Goal: Information Seeking & Learning: Learn about a topic

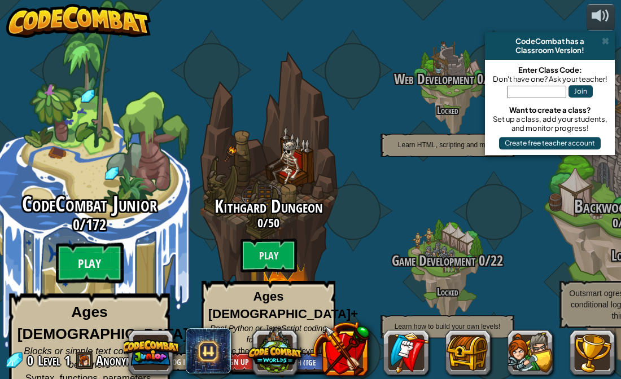
click at [68, 264] on btn "Play" at bounding box center [90, 263] width 68 height 41
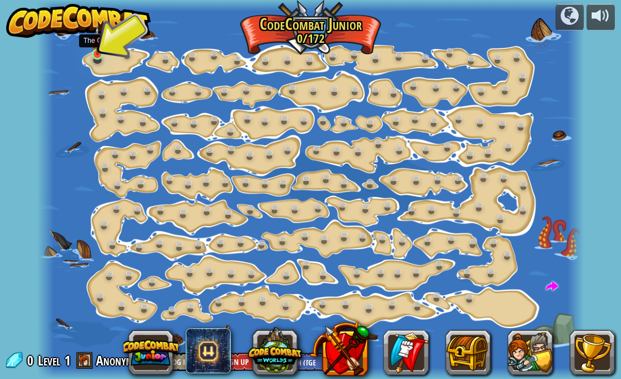
click at [101, 51] on img at bounding box center [97, 40] width 13 height 29
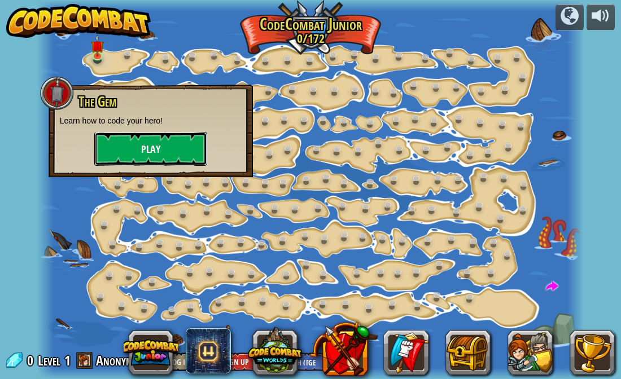
click at [170, 162] on button "Play" at bounding box center [150, 149] width 113 height 34
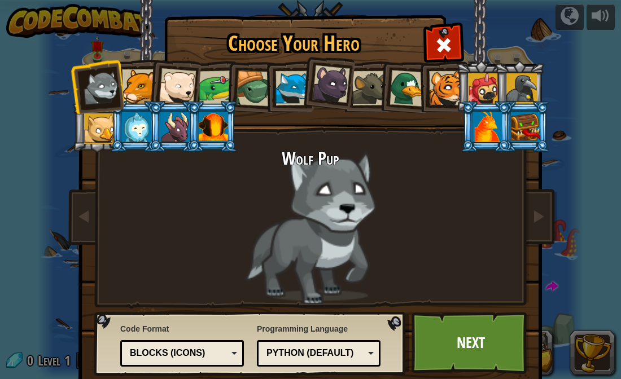
click at [126, 83] on div at bounding box center [139, 86] width 34 height 34
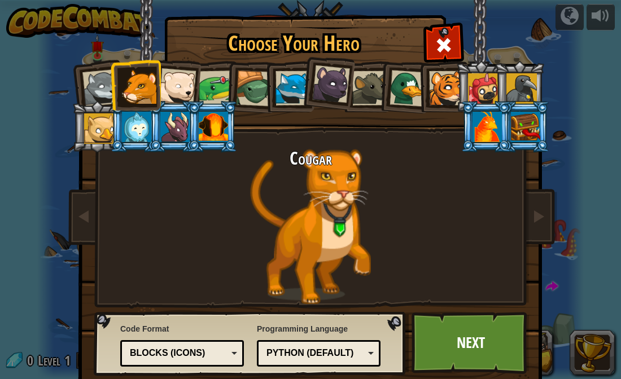
click at [201, 89] on div at bounding box center [216, 88] width 35 height 35
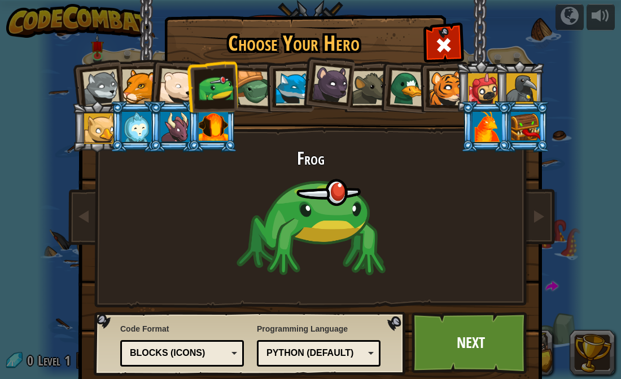
click at [380, 80] on li at bounding box center [404, 86] width 54 height 55
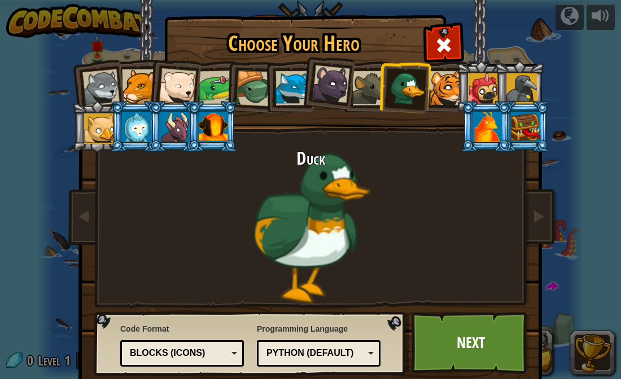
click at [426, 86] on li at bounding box center [404, 86] width 54 height 55
click at [427, 86] on li at bounding box center [404, 86] width 54 height 55
click at [222, 83] on div at bounding box center [216, 88] width 35 height 35
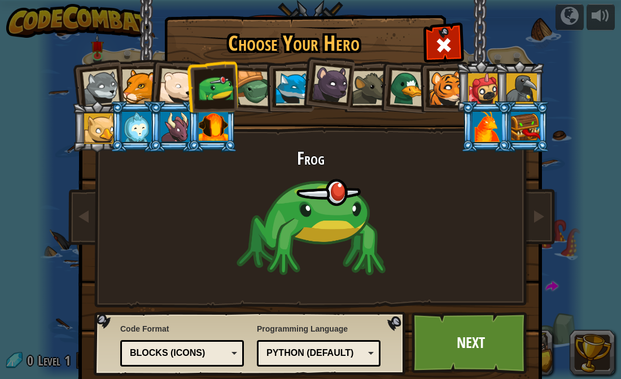
click at [606, 2] on div "Choose Your Hero 0 Wolf Pup Cougar Polar Bear Cub Frog Turtle Blue Fox Panther …" at bounding box center [310, 189] width 621 height 379
